Goal: Task Accomplishment & Management: Manage account settings

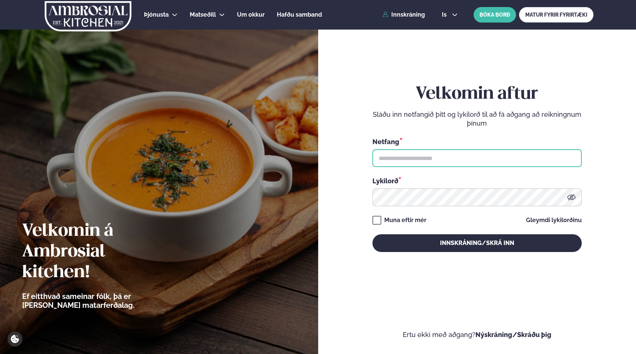
type input "**********"
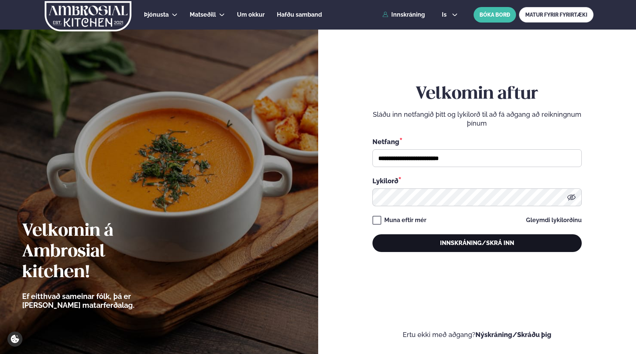
click at [402, 247] on button "Innskráning/Skrá inn" at bounding box center [476, 243] width 209 height 18
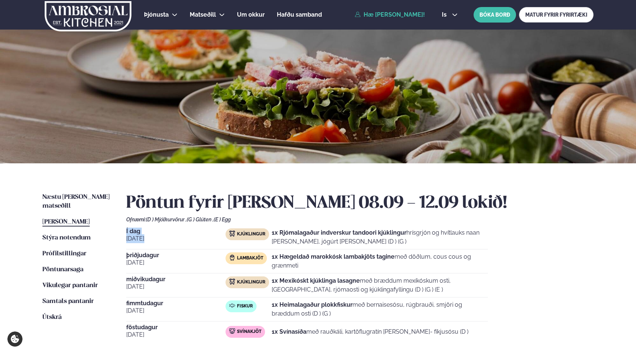
drag, startPoint x: 126, startPoint y: 231, endPoint x: 152, endPoint y: 242, distance: 28.7
click at [152, 242] on div "Í dag [DATE]" at bounding box center [175, 237] width 99 height 18
click at [148, 255] on span "þriðjudagur" at bounding box center [175, 255] width 99 height 6
drag, startPoint x: 125, startPoint y: 255, endPoint x: 156, endPoint y: 265, distance: 32.7
click at [157, 265] on div "Næstu [PERSON_NAME] matseðill Næsta vika [PERSON_NAME] matseðill Þessa [PERSON_…" at bounding box center [317, 284] width 595 height 242
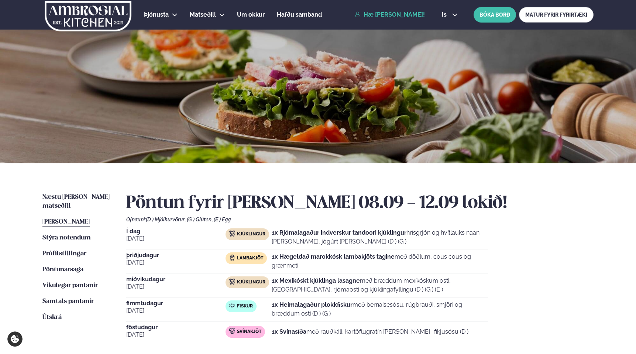
click at [128, 277] on span "miðvikudagur" at bounding box center [175, 279] width 99 height 6
drag, startPoint x: 127, startPoint y: 279, endPoint x: 152, endPoint y: 285, distance: 25.8
click at [153, 285] on div "[DATE]" at bounding box center [175, 285] width 99 height 18
drag, startPoint x: 126, startPoint y: 305, endPoint x: 160, endPoint y: 318, distance: 36.8
click at [160, 318] on div "[DATE] Fiskur 1x Heimalagaður plokkfiskur með bernaisesósu, rúgbrauði, smjöri o…" at bounding box center [307, 310] width 362 height 21
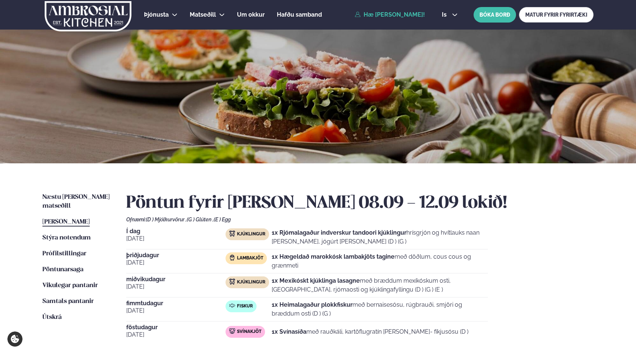
drag, startPoint x: 125, startPoint y: 326, endPoint x: 152, endPoint y: 335, distance: 28.6
click at [153, 335] on div "Næstu [PERSON_NAME] matseðill Næsta vika [PERSON_NAME] matseðill Þessa [PERSON_…" at bounding box center [317, 284] width 595 height 242
